Goal: Information Seeking & Learning: Learn about a topic

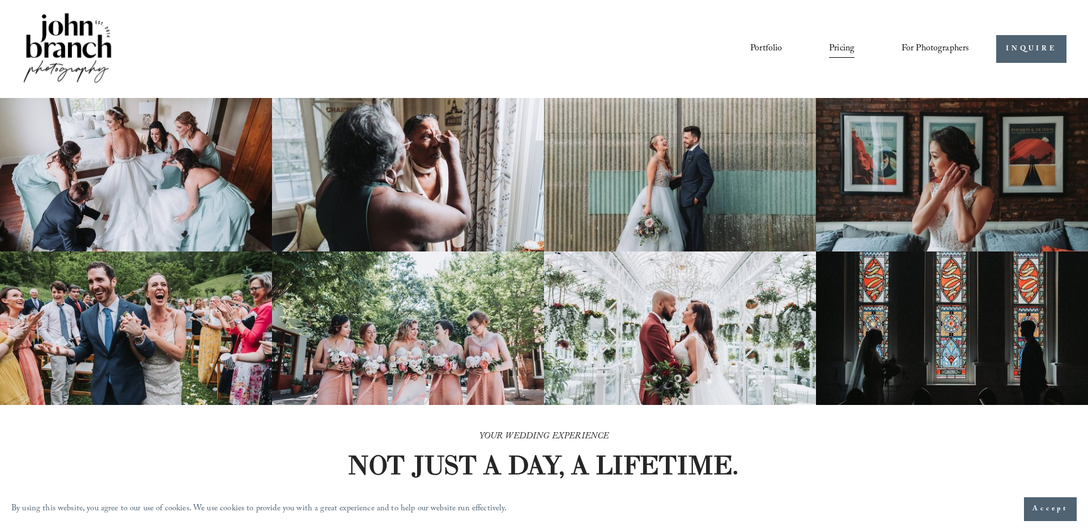
scroll to position [1, 0]
click at [0, 0] on link "Blog" at bounding box center [0, 0] width 0 height 0
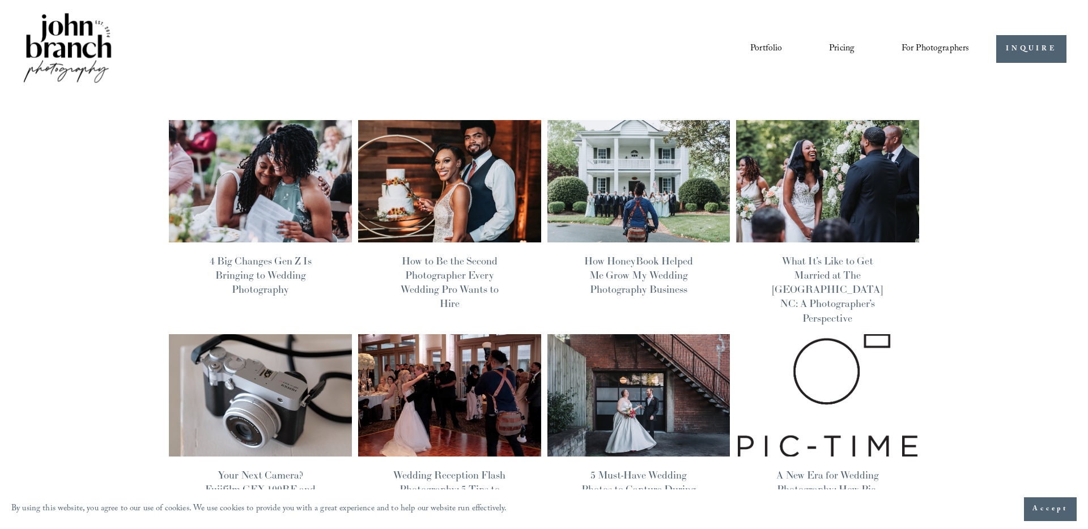
click at [767, 43] on link "Portfolio" at bounding box center [766, 49] width 32 height 19
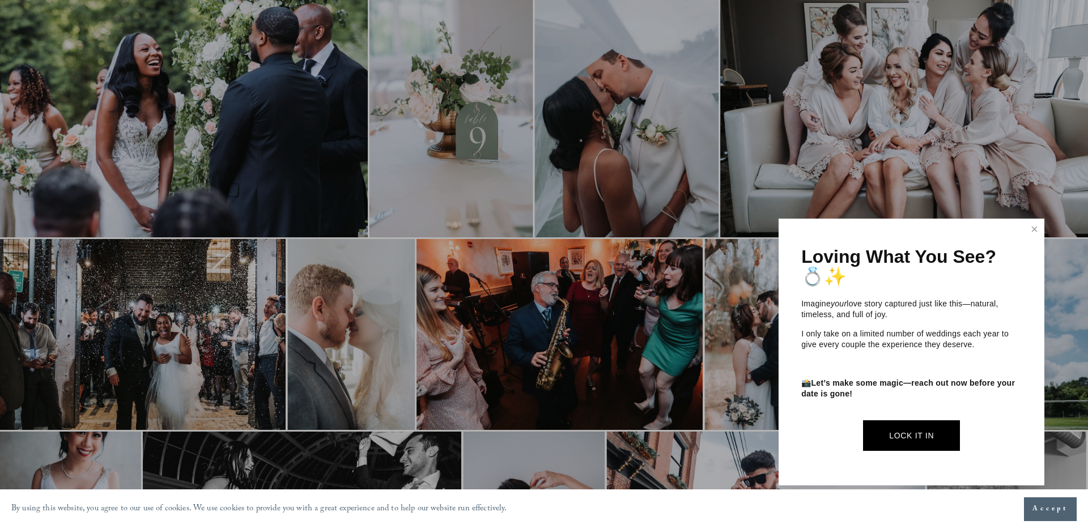
scroll to position [506, 1]
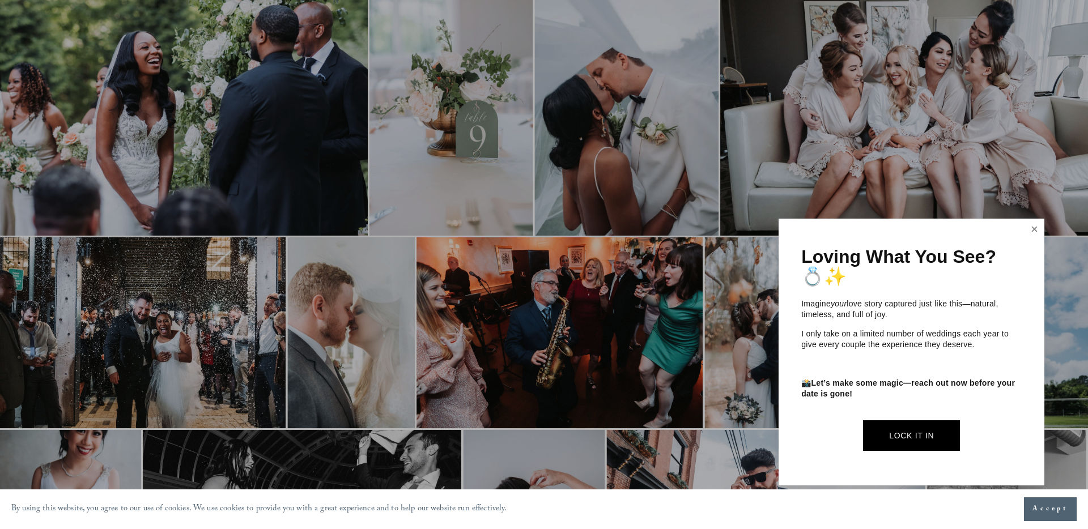
click at [1037, 229] on link "Close" at bounding box center [1034, 229] width 17 height 18
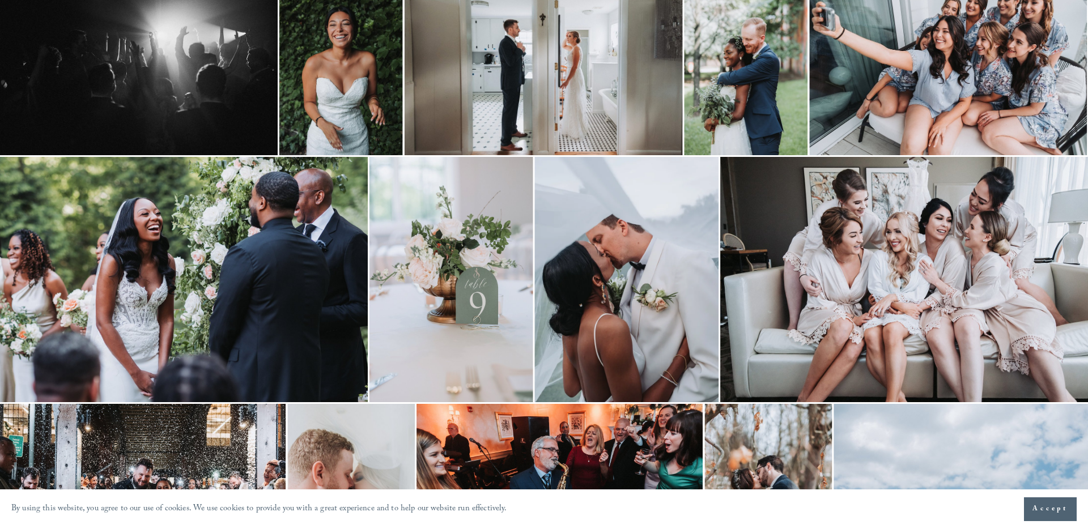
scroll to position [0, 1]
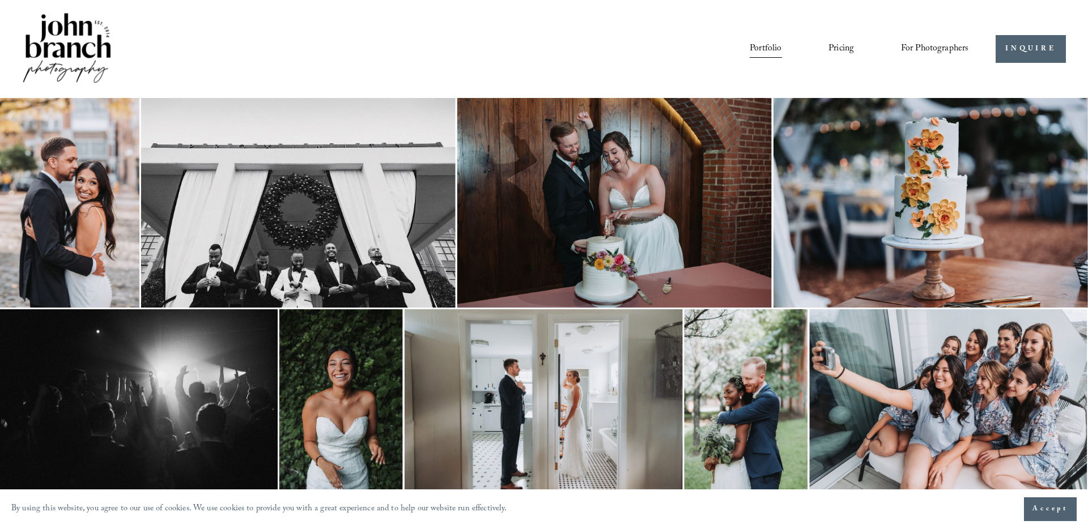
click at [76, 44] on img at bounding box center [67, 49] width 92 height 76
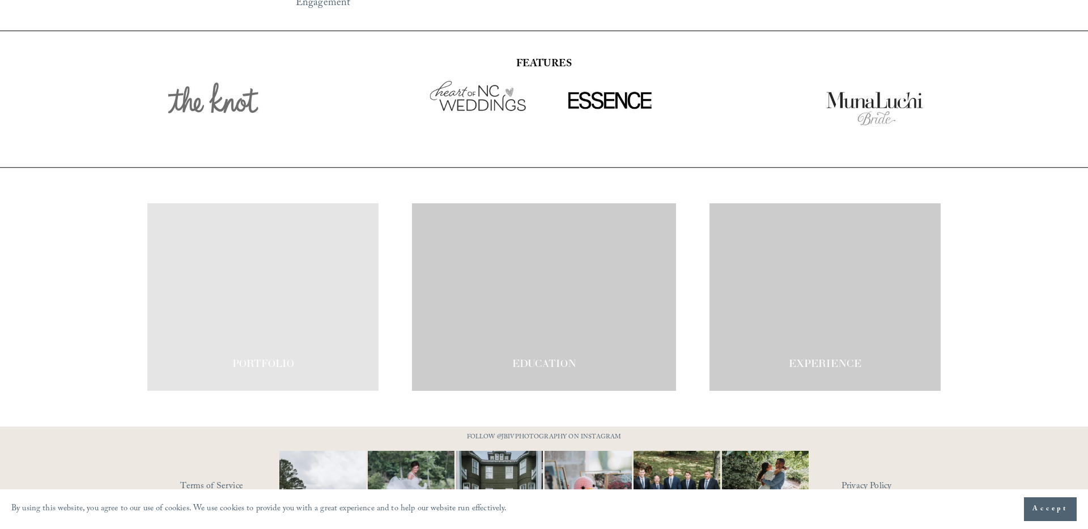
scroll to position [1980, 0]
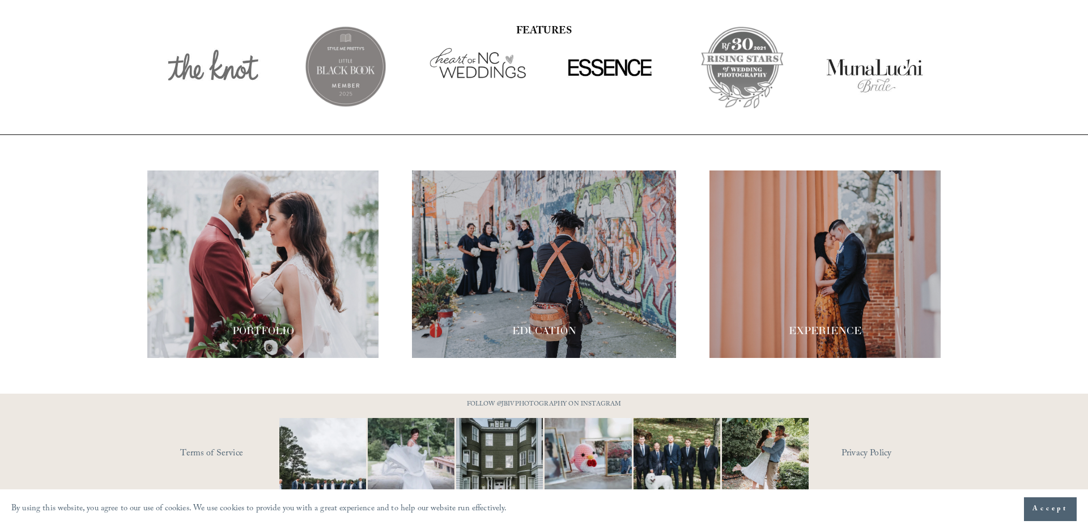
click at [784, 202] on div at bounding box center [824, 265] width 231 height 188
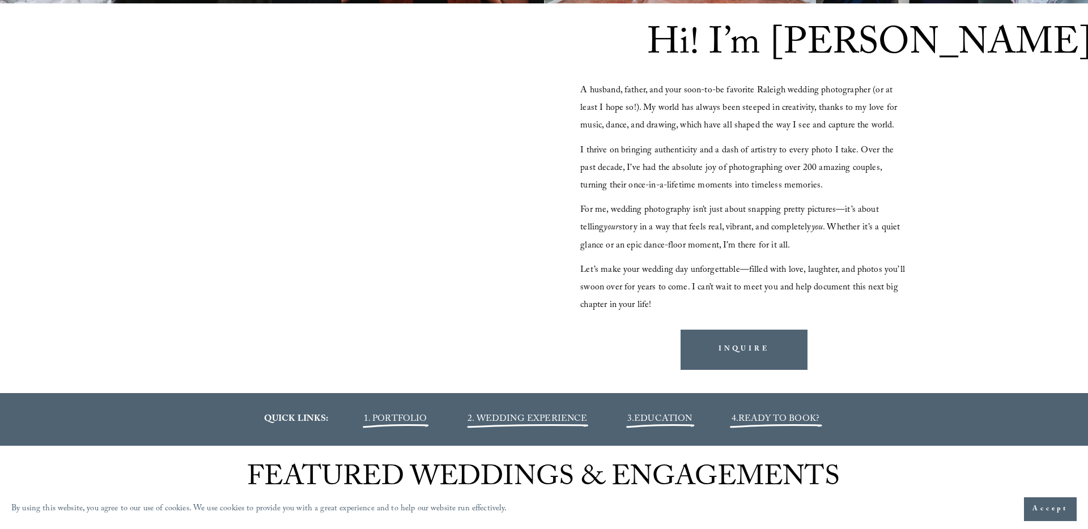
scroll to position [1088, 0]
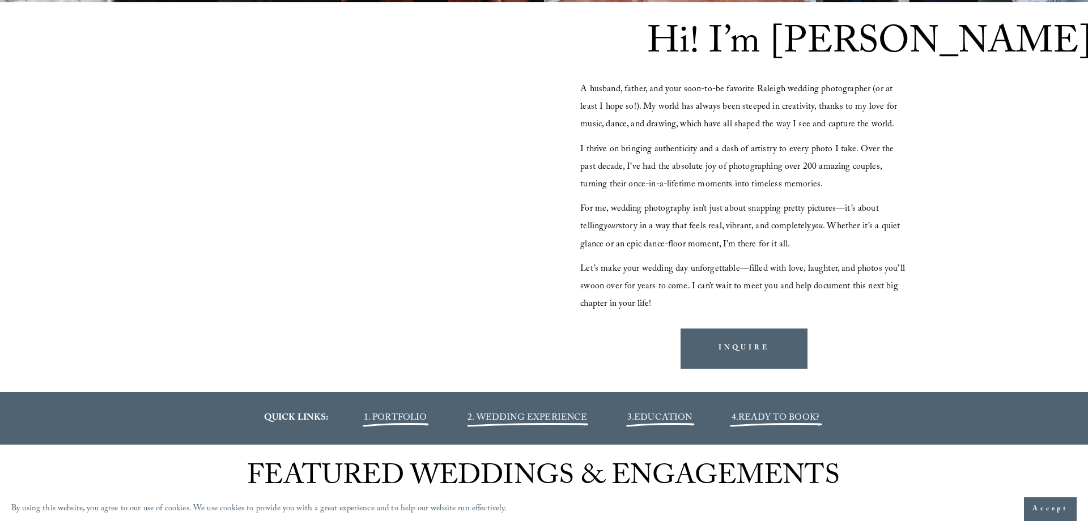
click at [521, 420] on span "2. WEDDING EXPERIENCE" at bounding box center [527, 418] width 120 height 15
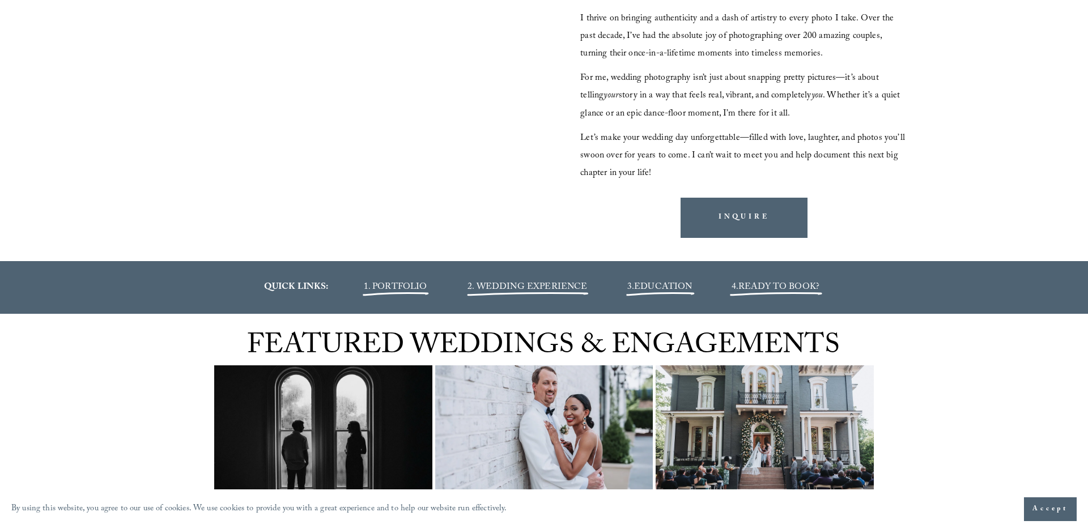
scroll to position [0, 0]
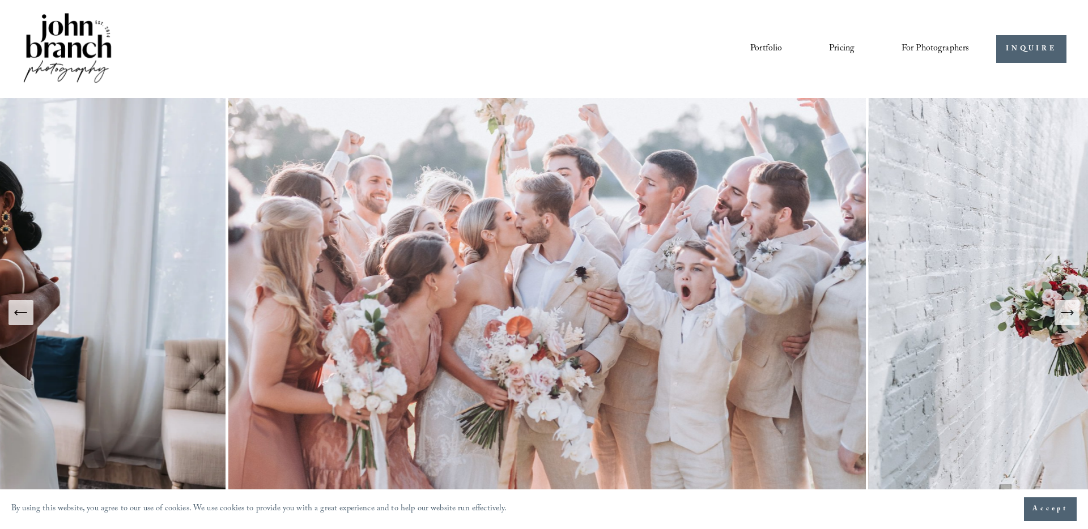
click at [1077, 313] on button "Next Slide" at bounding box center [1066, 312] width 25 height 25
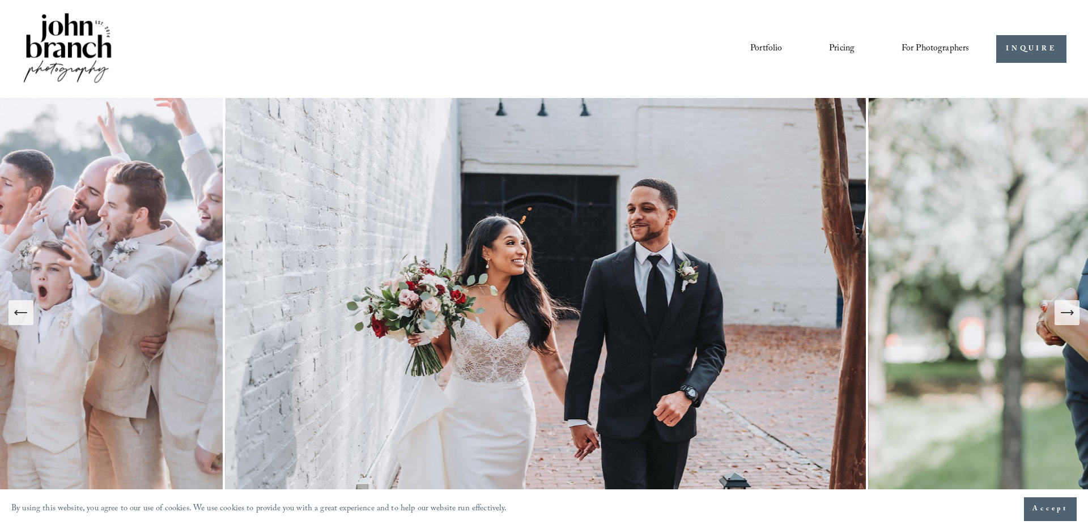
click at [1070, 318] on icon "Next Slide" at bounding box center [1067, 313] width 16 height 16
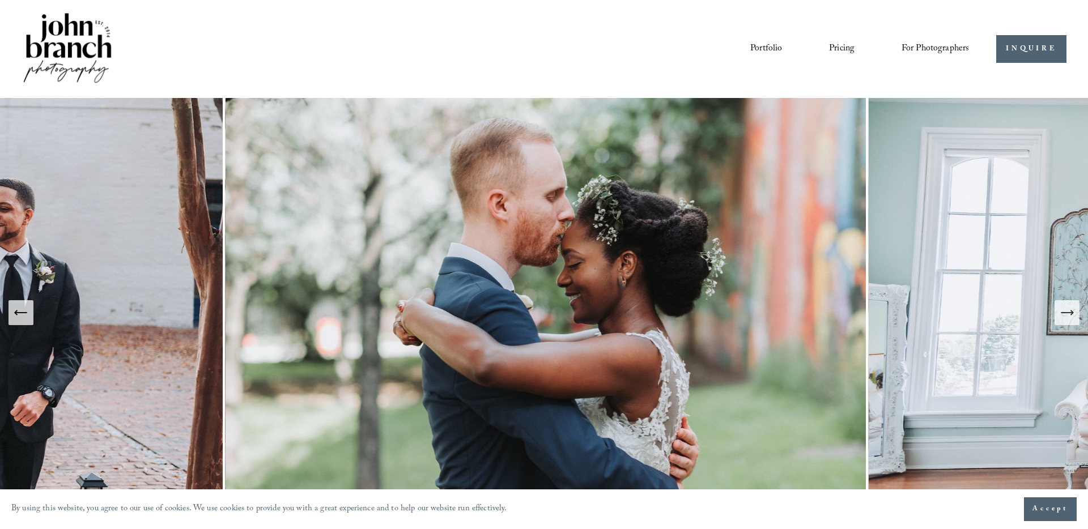
click at [1069, 313] on icon "Next Slide" at bounding box center [1067, 313] width 12 height 0
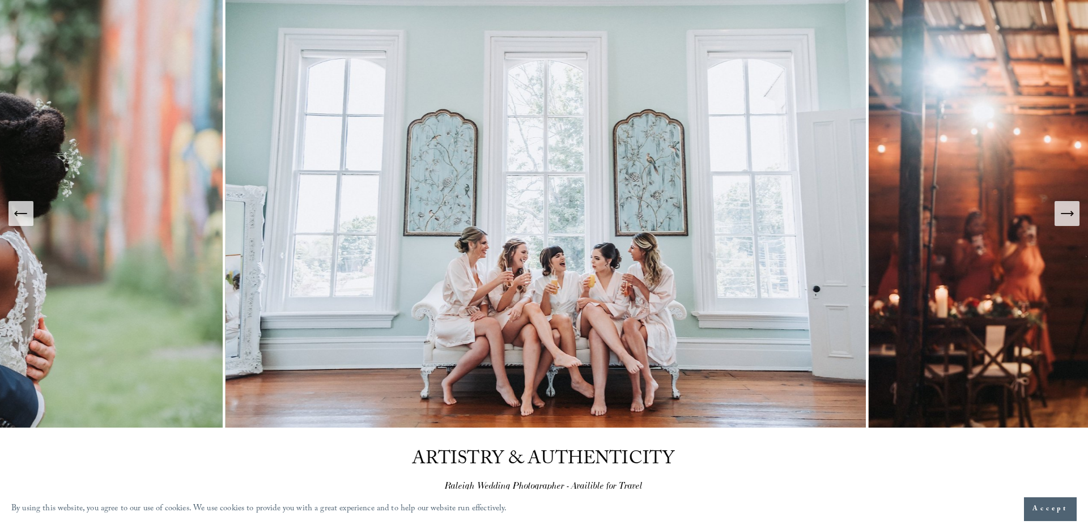
scroll to position [59, 0]
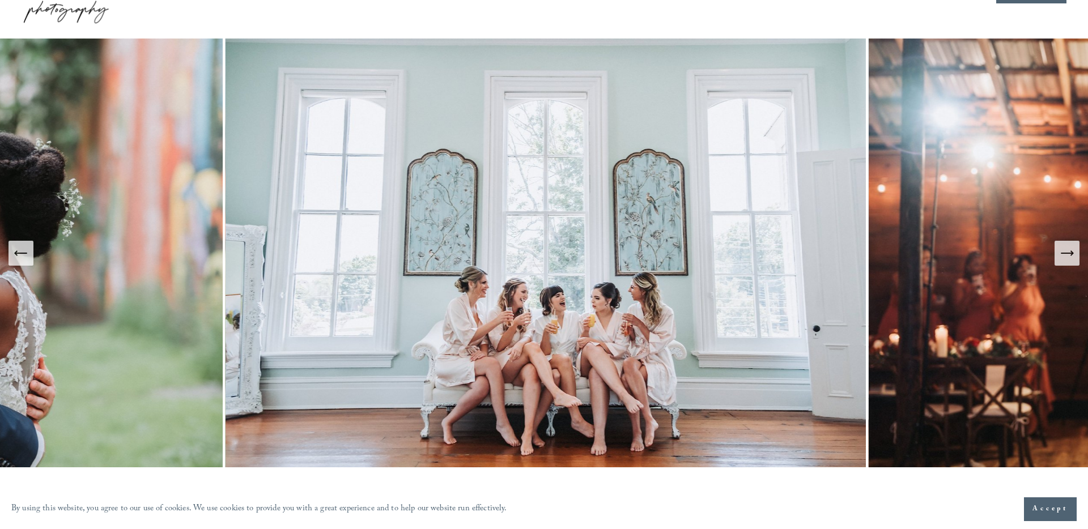
click at [18, 251] on icon "Previous Slide" at bounding box center [21, 253] width 16 height 16
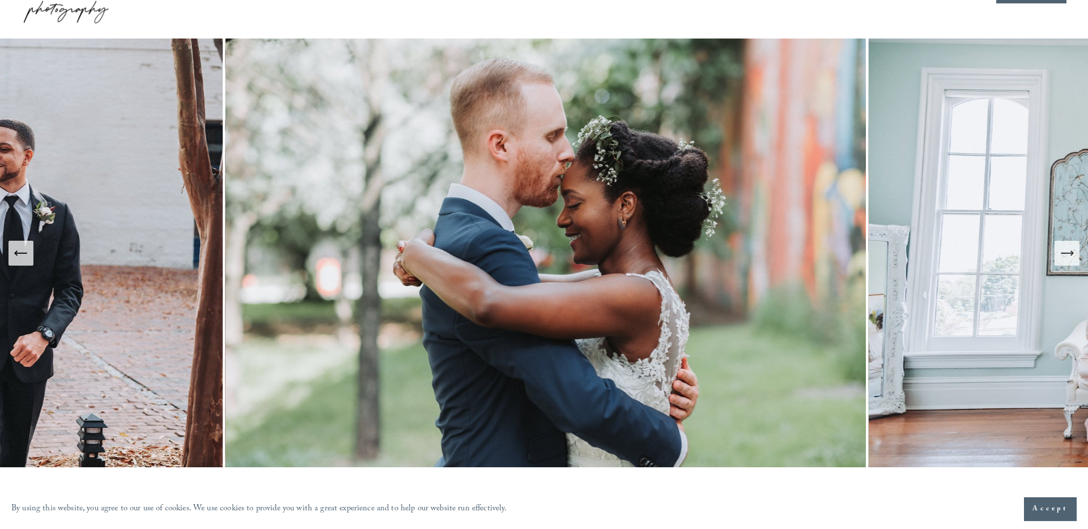
click at [18, 251] on icon "Previous Slide" at bounding box center [21, 253] width 16 height 16
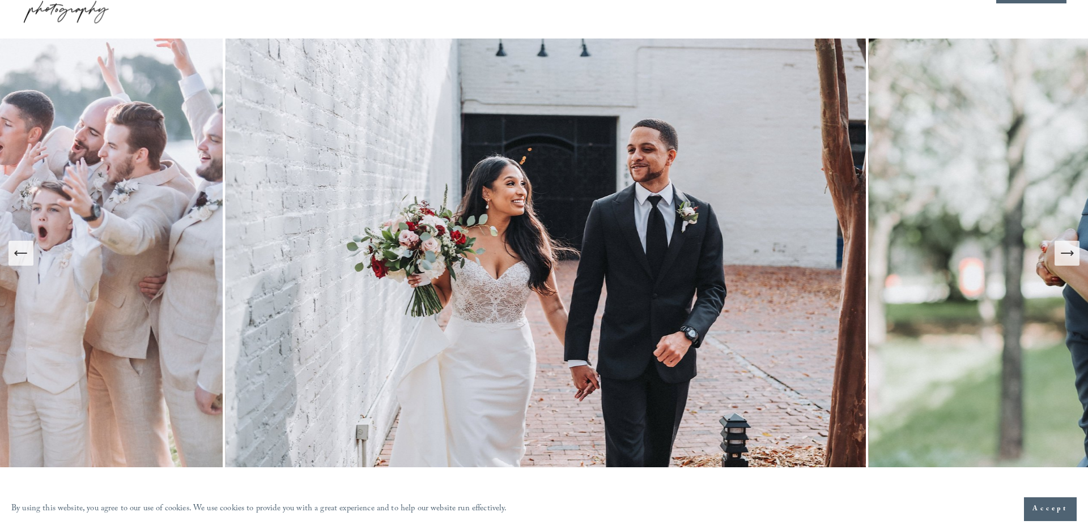
click at [1075, 255] on button "Next Slide" at bounding box center [1066, 253] width 25 height 25
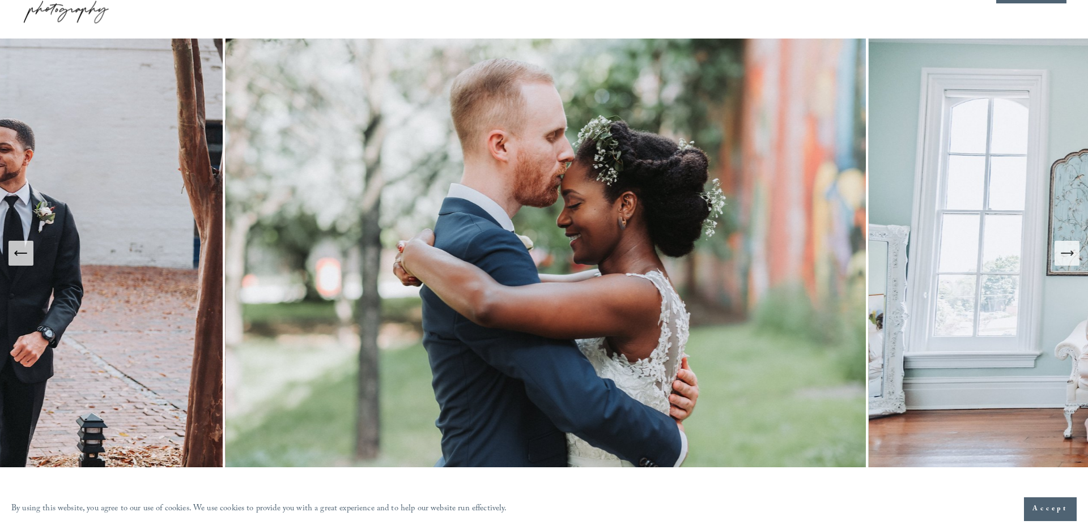
click at [1075, 255] on button "Next Slide" at bounding box center [1066, 253] width 25 height 25
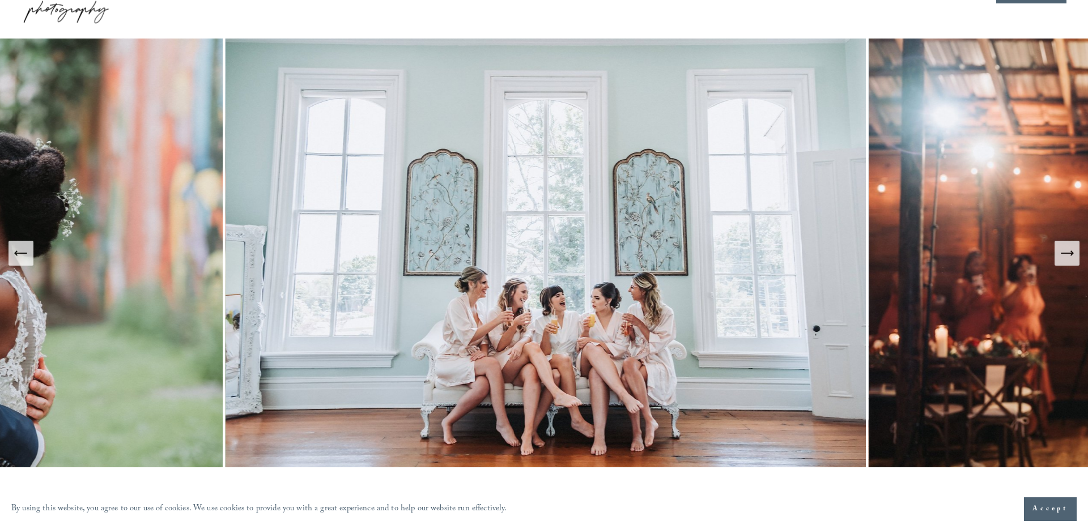
click at [1075, 255] on button "Next Slide" at bounding box center [1066, 253] width 25 height 25
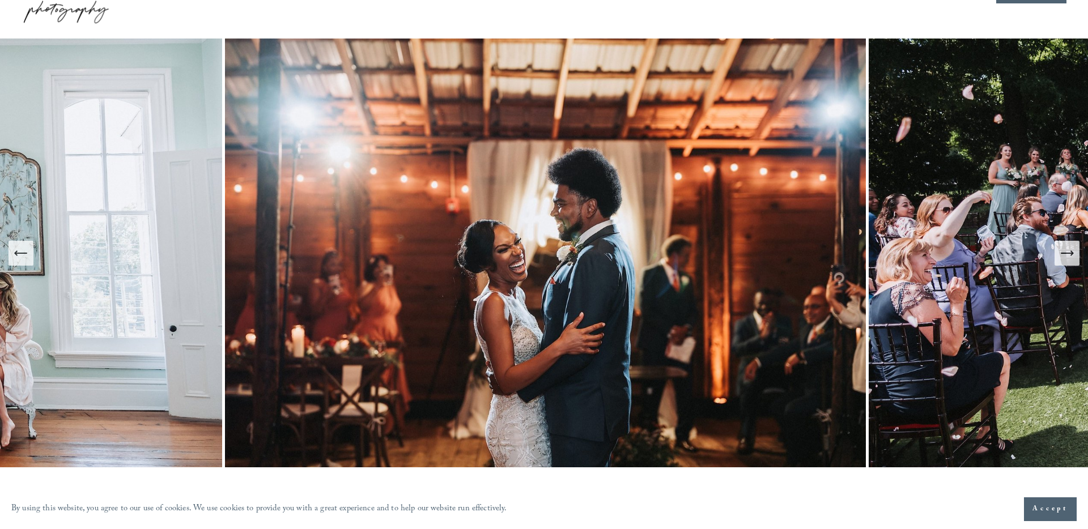
click at [1068, 253] on icon "Next Slide" at bounding box center [1067, 253] width 12 height 0
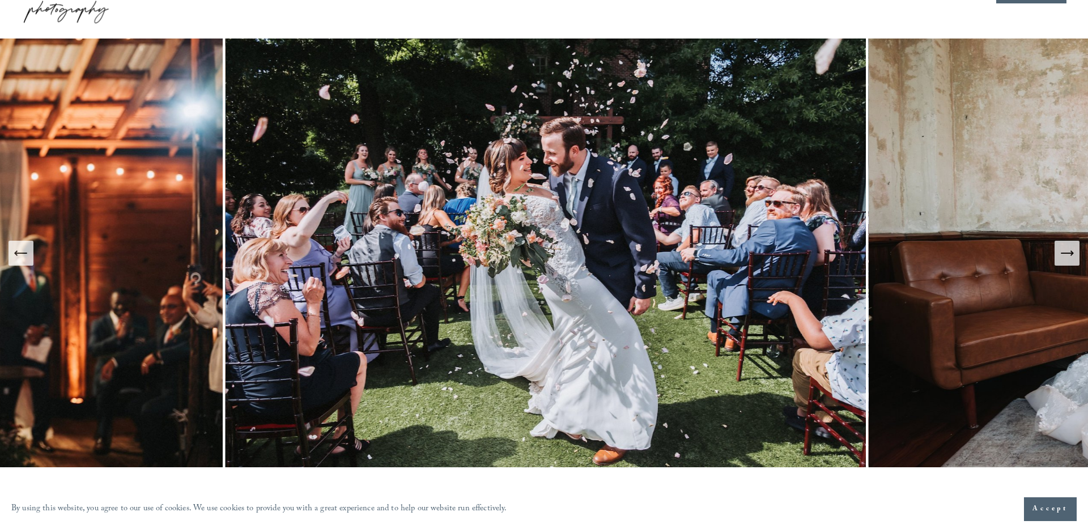
click at [1068, 253] on icon "Next Slide" at bounding box center [1067, 253] width 12 height 0
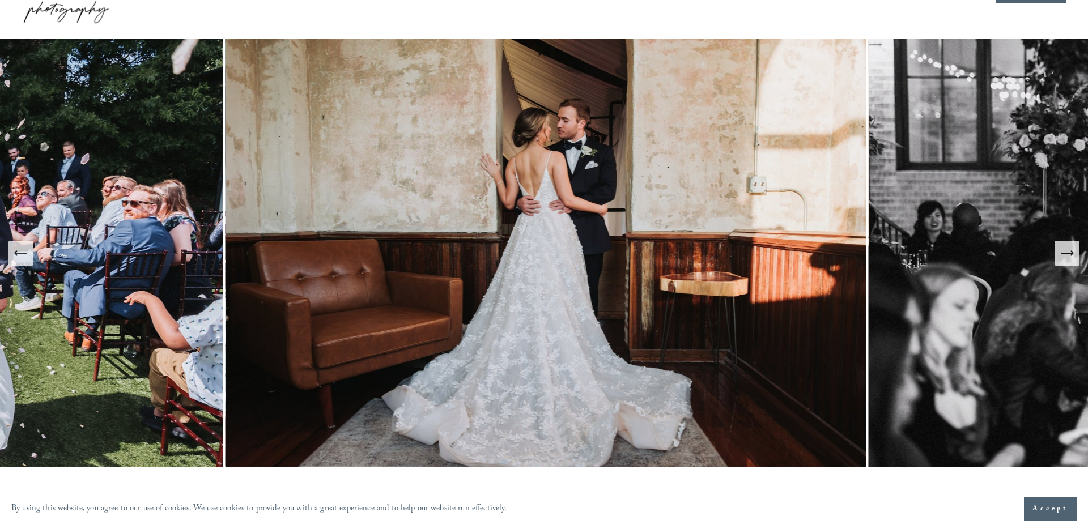
click at [1068, 253] on icon "Next Slide" at bounding box center [1067, 253] width 12 height 0
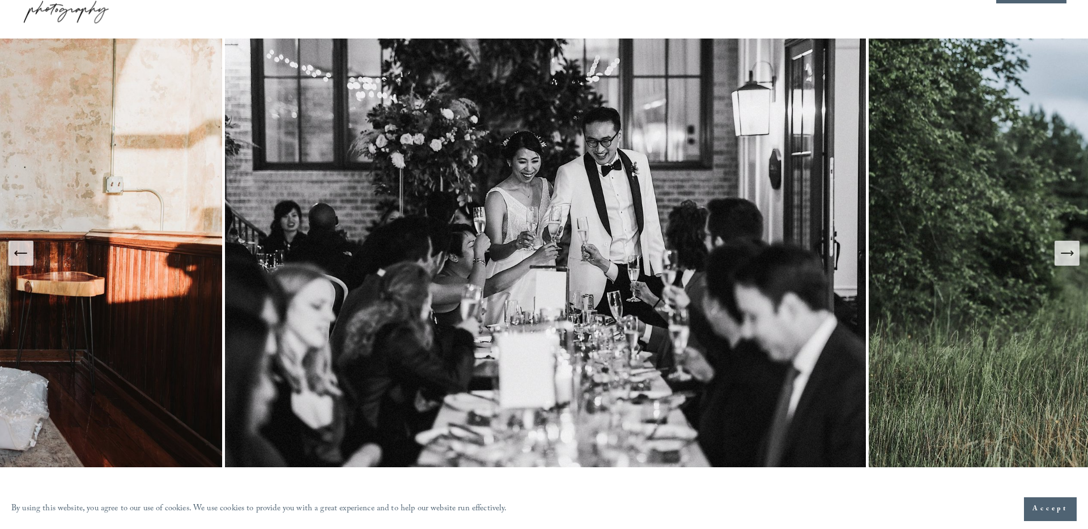
click at [1068, 253] on icon "Next Slide" at bounding box center [1067, 253] width 12 height 0
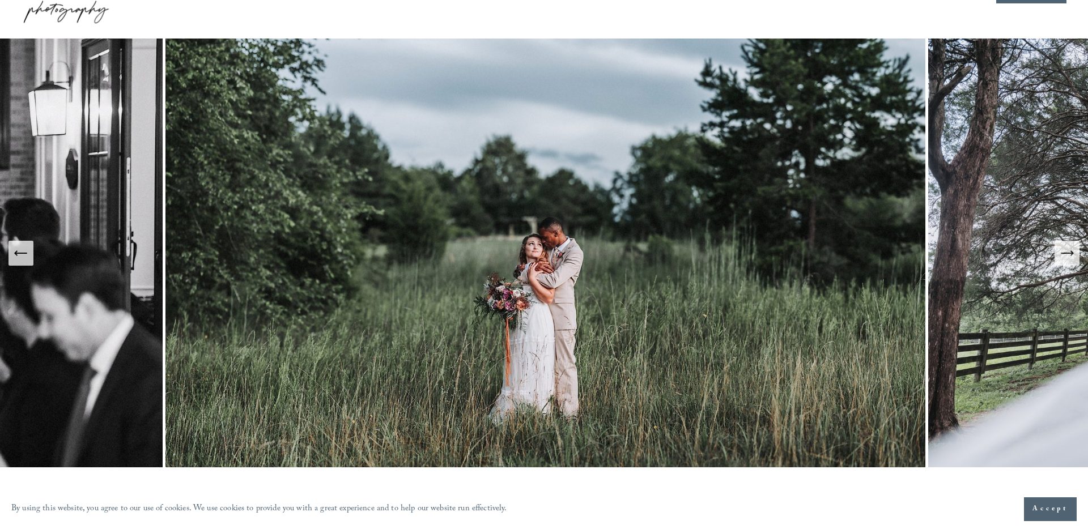
click at [1068, 253] on icon "Next Slide" at bounding box center [1067, 253] width 12 height 0
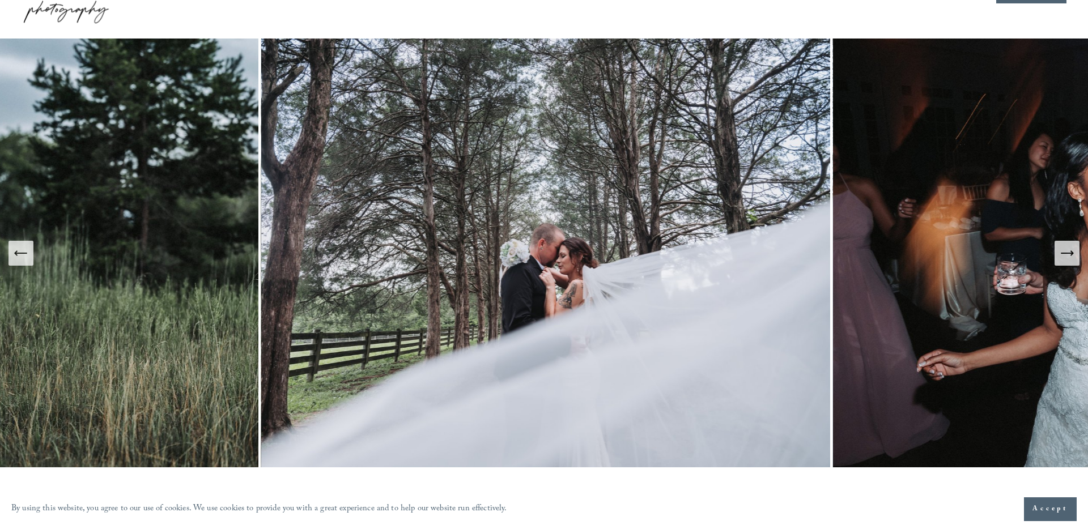
click at [1068, 253] on icon "Next Slide" at bounding box center [1067, 253] width 12 height 0
